Goal: Information Seeking & Learning: Learn about a topic

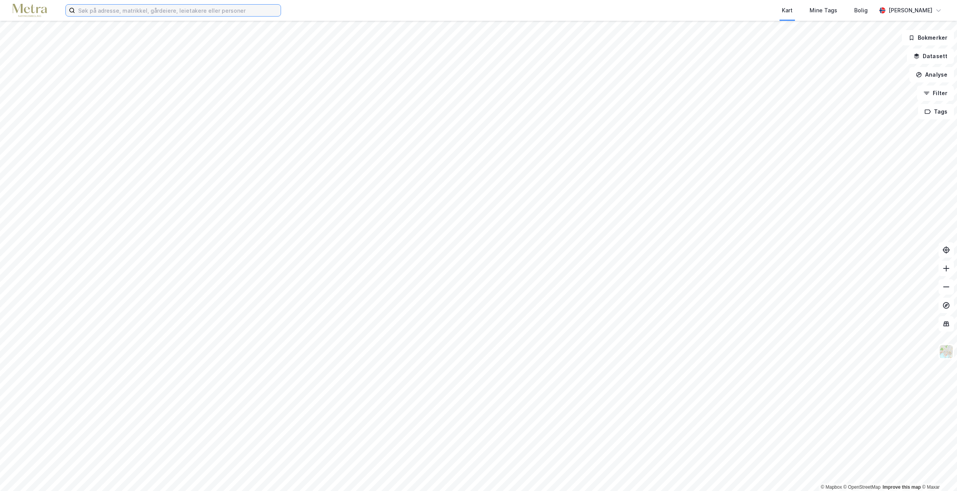
click at [89, 10] on input at bounding box center [177, 11] width 205 height 12
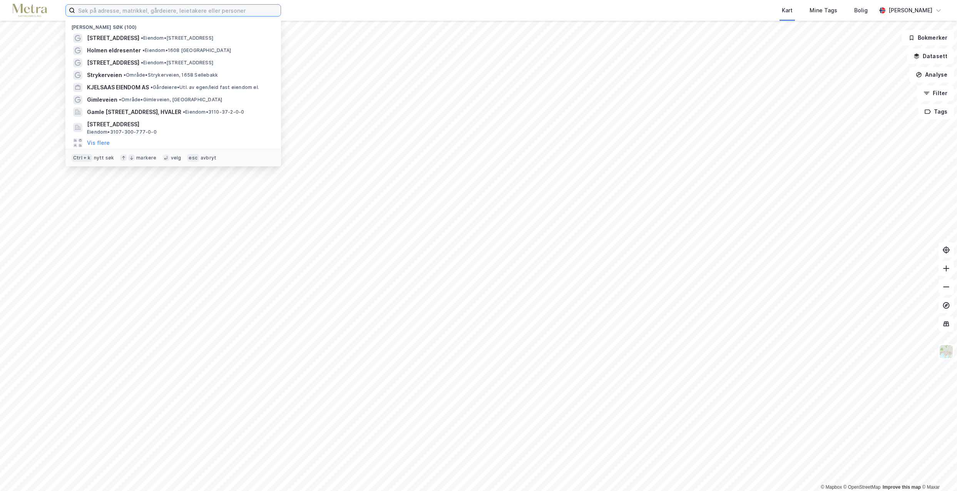
type input "k"
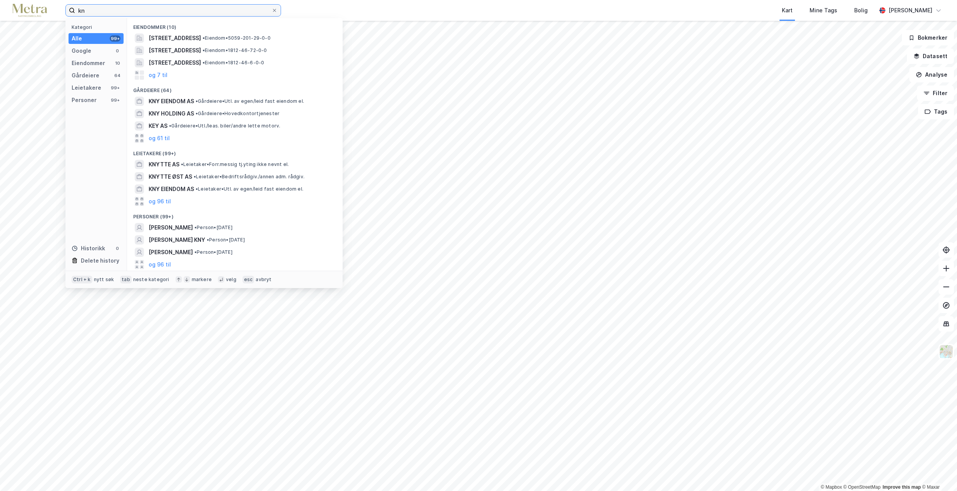
type input "k"
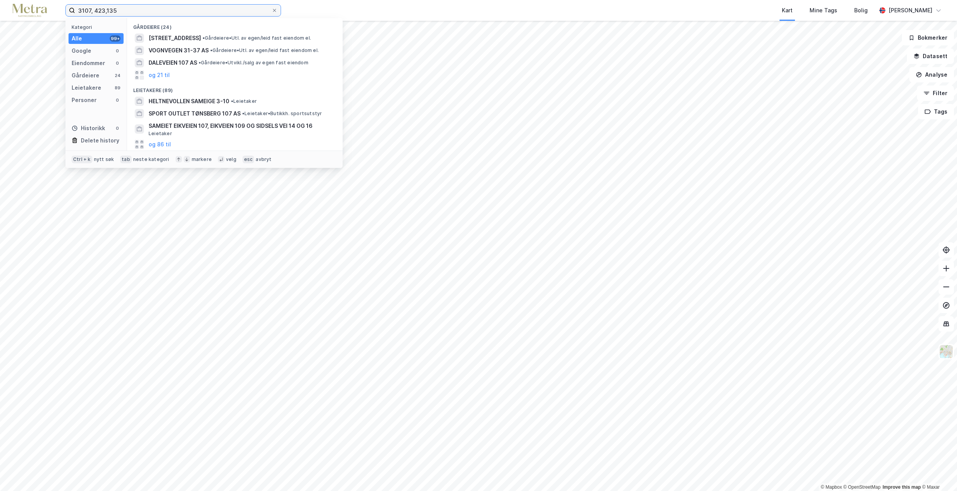
click at [108, 10] on input "3107, 423,135" at bounding box center [173, 11] width 196 height 12
type input "3107, 423, 135"
drag, startPoint x: 136, startPoint y: 10, endPoint x: 55, endPoint y: 10, distance: 81.2
click at [55, 10] on div "3107, 423, 135 Kategori Alle 99+ Google 0 Eiendommer 0 Gårdeiere 99+ Leietakere…" at bounding box center [478, 10] width 957 height 21
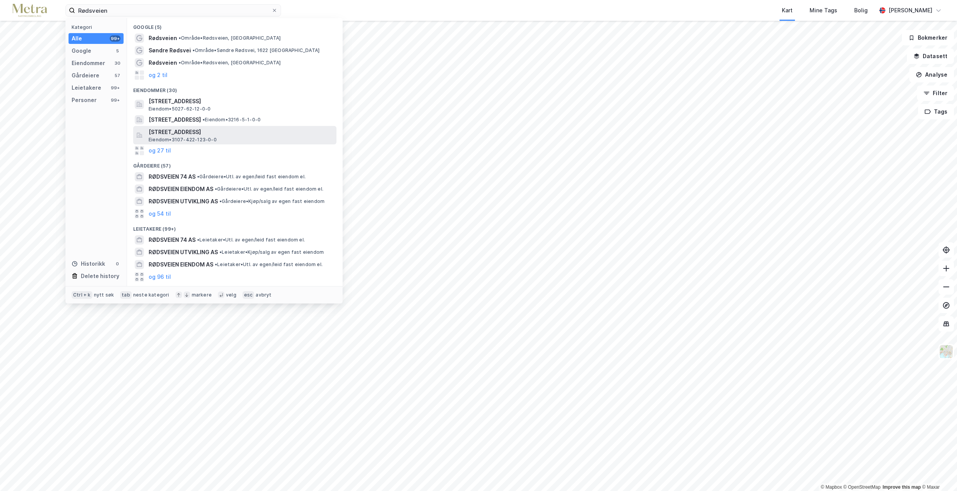
click at [196, 140] on span "Eiendom • 3107-422-123-0-0" at bounding box center [183, 140] width 68 height 6
click at [135, 9] on input "Rødsveien" at bounding box center [173, 11] width 196 height 12
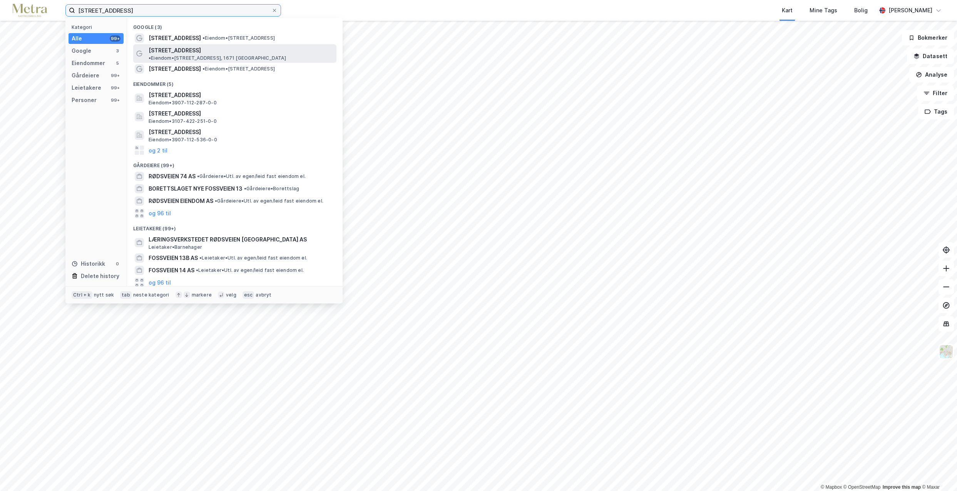
type input "[STREET_ADDRESS]"
click at [158, 47] on span "[STREET_ADDRESS]" at bounding box center [175, 50] width 52 height 9
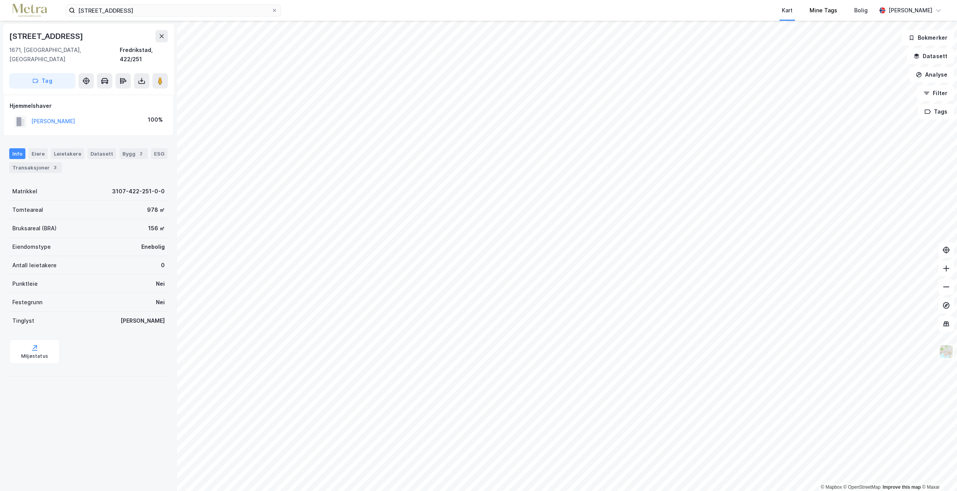
click at [838, 18] on div "Mine Tags" at bounding box center [823, 10] width 45 height 21
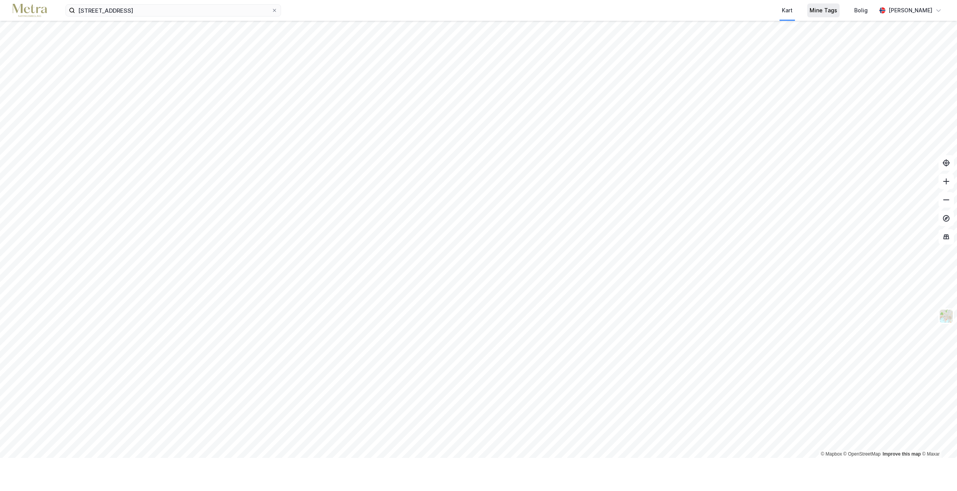
click at [837, 8] on div "Mine Tags" at bounding box center [823, 10] width 28 height 9
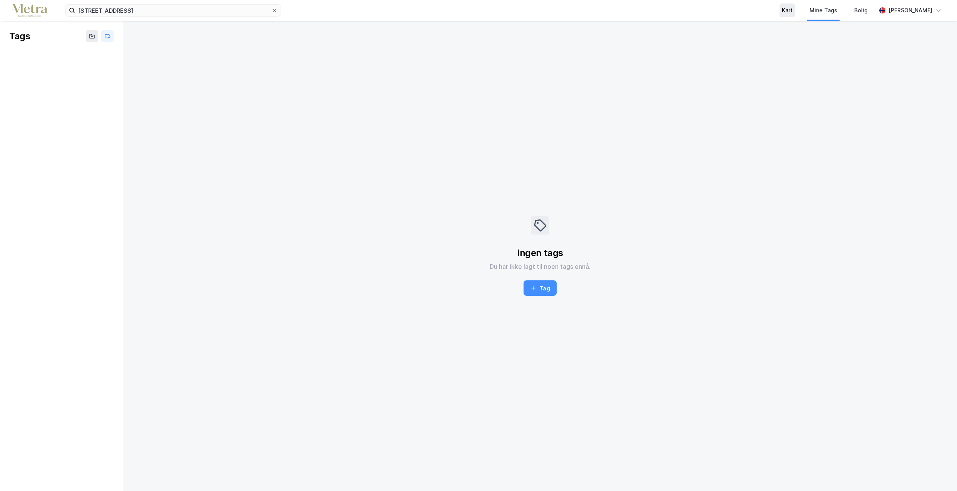
click at [792, 13] on div "Kart" at bounding box center [786, 10] width 11 height 9
